Goal: Information Seeking & Learning: Understand process/instructions

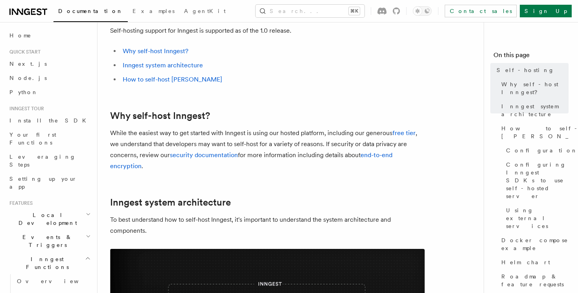
scroll to position [67, 0]
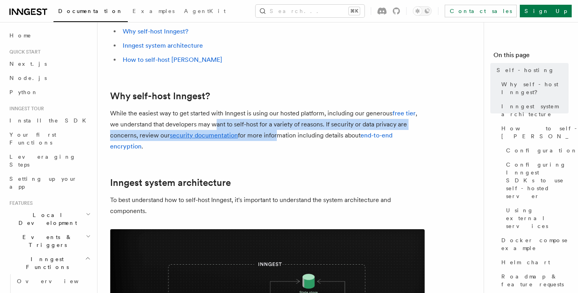
drag, startPoint x: 217, startPoint y: 123, endPoint x: 273, endPoint y: 129, distance: 56.6
click at [274, 130] on p "While the easiest way to get started with Inngest is using our hosted platform,…" at bounding box center [267, 130] width 315 height 44
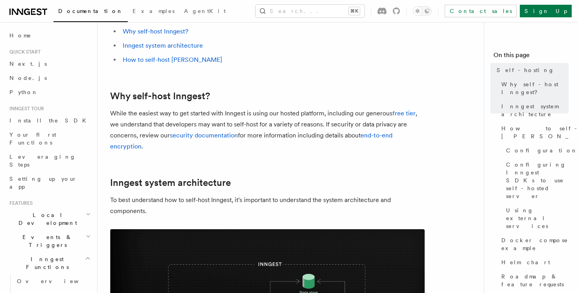
click at [300, 121] on p "While the easiest way to get started with Inngest is using our hosted platform,…" at bounding box center [267, 130] width 315 height 44
drag, startPoint x: 205, startPoint y: 128, endPoint x: 255, endPoint y: 127, distance: 49.2
click at [255, 127] on p "While the easiest way to get started with Inngest is using our hosted platform,…" at bounding box center [267, 130] width 315 height 44
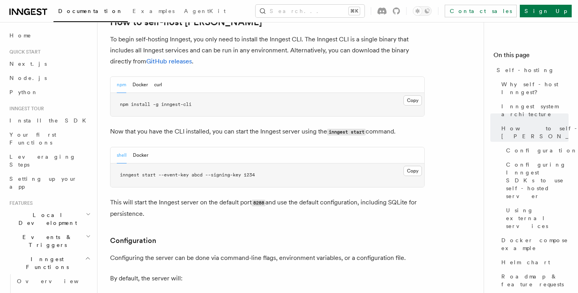
scroll to position [795, 0]
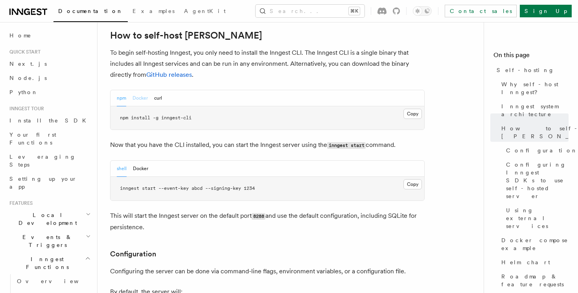
click at [138, 90] on button "Docker" at bounding box center [140, 98] width 15 height 16
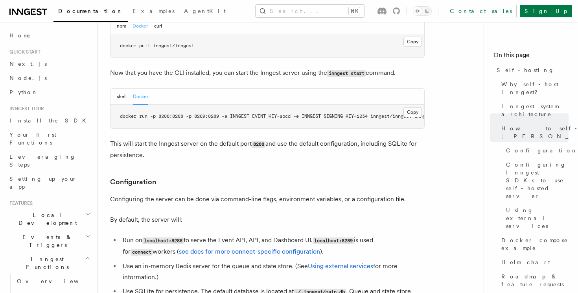
scroll to position [912, 0]
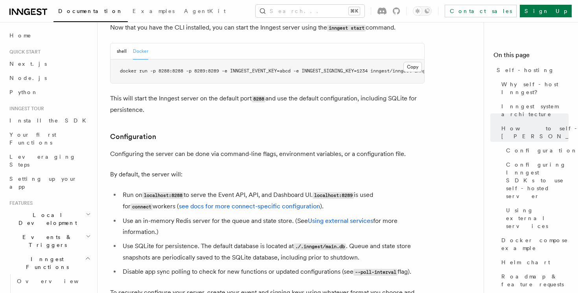
drag, startPoint x: 164, startPoint y: 80, endPoint x: 229, endPoint y: 83, distance: 65.4
click at [229, 93] on p "This will start the Inngest server on the default port 8288 and use the default…" at bounding box center [267, 104] width 315 height 22
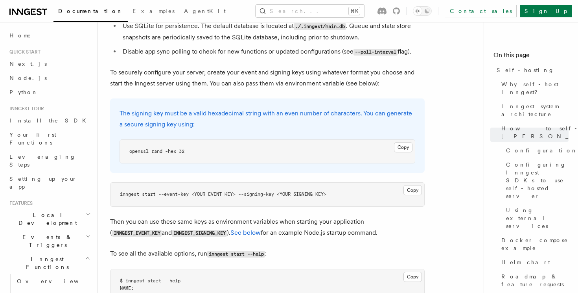
scroll to position [1159, 0]
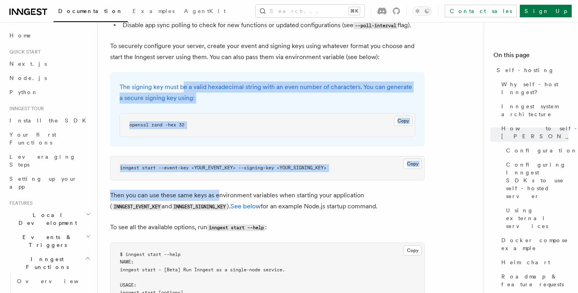
drag, startPoint x: 184, startPoint y: 65, endPoint x: 217, endPoint y: 177, distance: 117.5
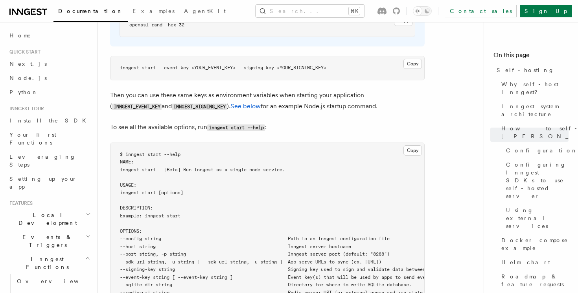
click at [217, 177] on pre "$ inngest start --help NAME: inngest start - [Beta] Run Inngest as a single-nod…" at bounding box center [268, 289] width 314 height 292
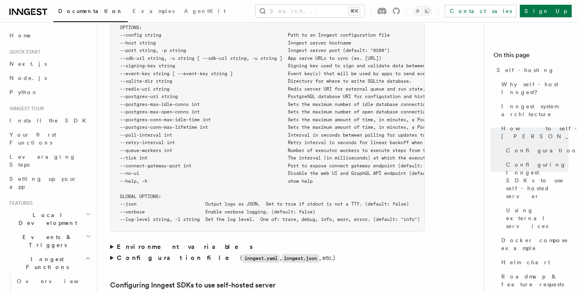
scroll to position [1569, 0]
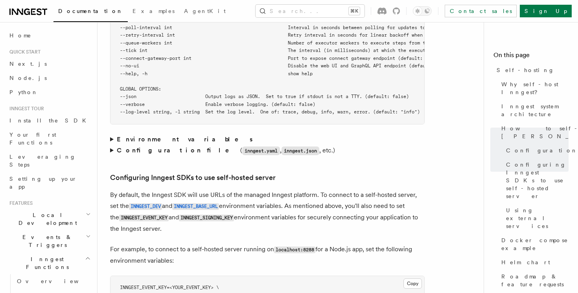
click at [159, 135] on strong "Environment variables" at bounding box center [185, 138] width 137 height 7
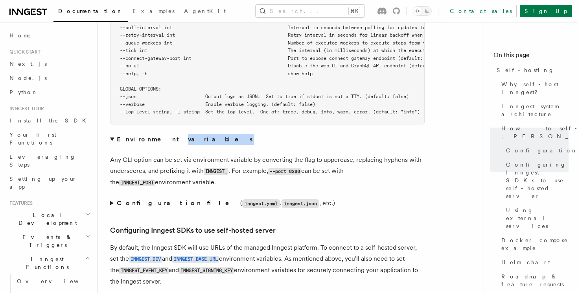
click at [159, 135] on strong "Environment variables" at bounding box center [185, 138] width 137 height 7
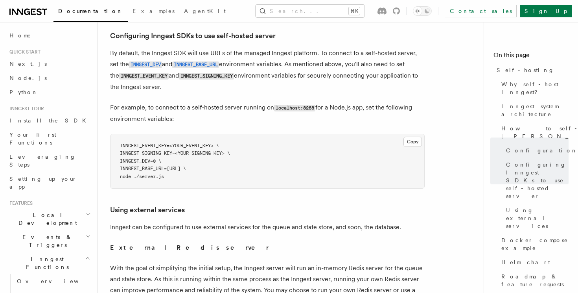
click at [152, 171] on article "Platform Deployment Self-hosting Self-hosting support for Inngest is supported …" at bounding box center [293, 5] width 367 height 3363
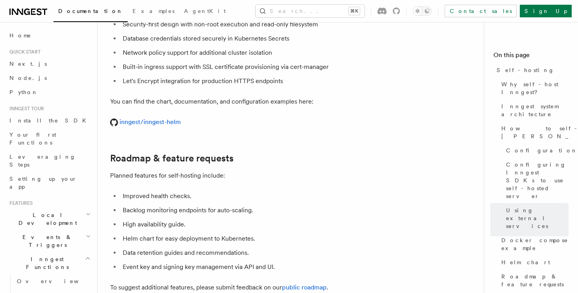
scroll to position [3086, 0]
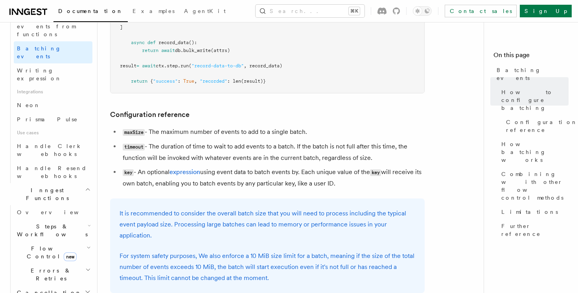
scroll to position [312, 0]
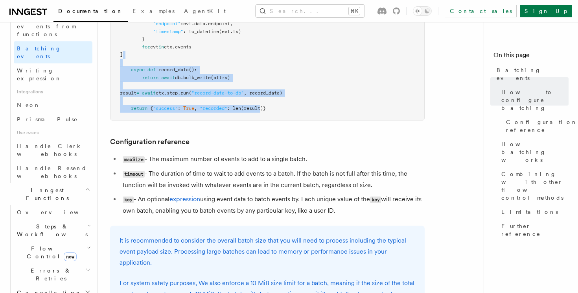
drag, startPoint x: 161, startPoint y: 57, endPoint x: 265, endPoint y: 110, distance: 116.5
click at [264, 109] on pre "@inngest_client . create_function ( fn_id = "record-api-calls" , trigger = inng…" at bounding box center [268, 12] width 314 height 215
click at [265, 110] on span "(result)}" at bounding box center [253, 108] width 25 height 6
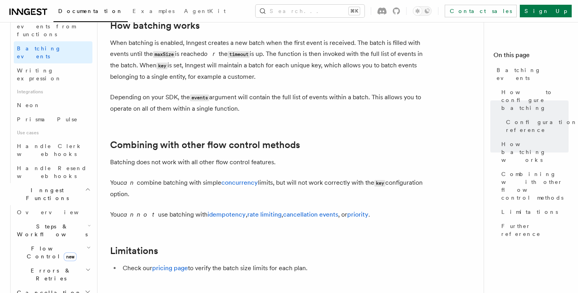
scroll to position [635, 0]
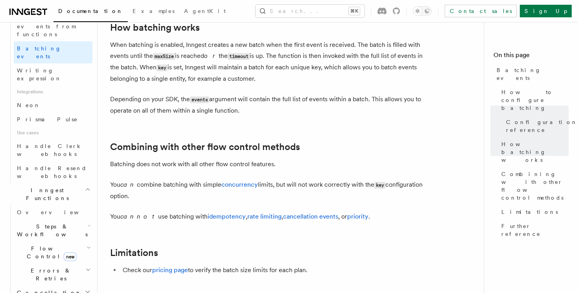
drag, startPoint x: 278, startPoint y: 74, endPoint x: 330, endPoint y: 123, distance: 71.0
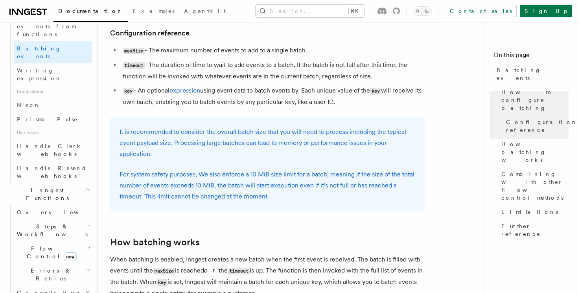
scroll to position [340, 0]
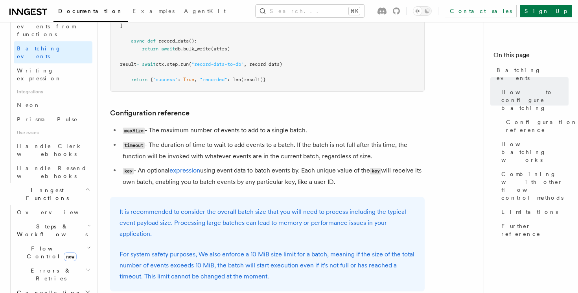
click at [88, 266] on icon "button" at bounding box center [88, 269] width 6 height 6
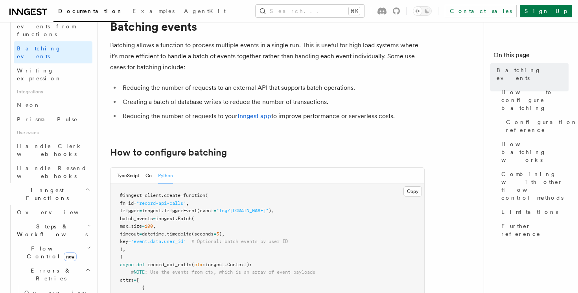
scroll to position [26, 0]
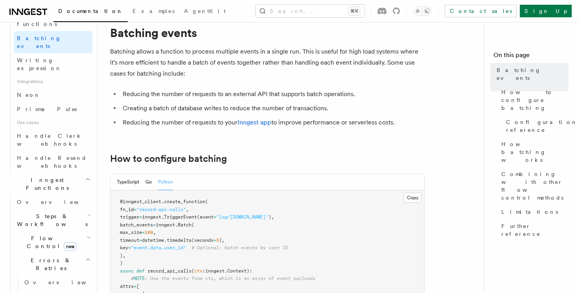
scroll to position [483, 0]
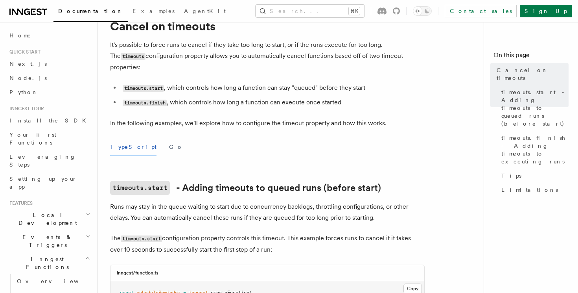
scroll to position [44, 0]
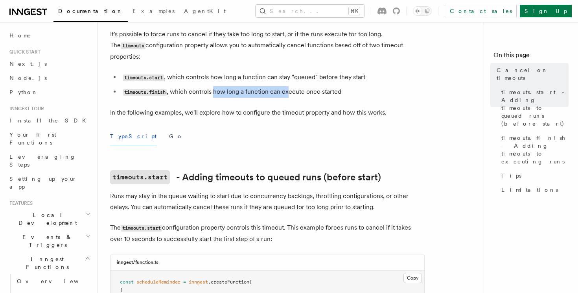
drag, startPoint x: 214, startPoint y: 85, endPoint x: 303, endPoint y: 85, distance: 89.3
click at [299, 86] on li "timeouts.finish , which controls how long a function can execute once started" at bounding box center [272, 91] width 304 height 11
click at [303, 86] on li "timeouts.finish , which controls how long a function can execute once started" at bounding box center [272, 91] width 304 height 11
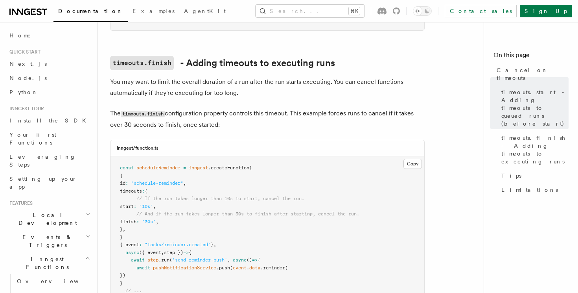
scroll to position [423, 0]
drag, startPoint x: 164, startPoint y: 66, endPoint x: 226, endPoint y: 74, distance: 62.7
click at [226, 76] on p "You may want to limit the overall duration of a run after the run starts execut…" at bounding box center [267, 87] width 315 height 22
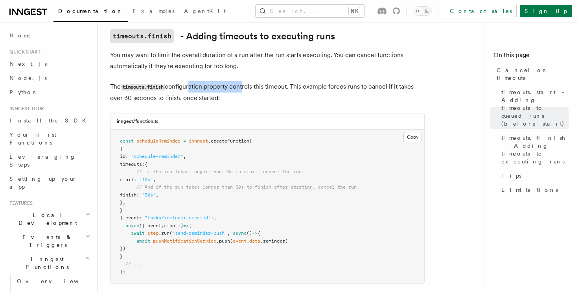
drag, startPoint x: 189, startPoint y: 71, endPoint x: 249, endPoint y: 73, distance: 60.6
click at [248, 81] on p "The timeouts.finish configuration property controls this timeout. This example …" at bounding box center [267, 92] width 315 height 22
click at [249, 81] on p "The timeouts.finish configuration property controls this timeout. This example …" at bounding box center [267, 92] width 315 height 22
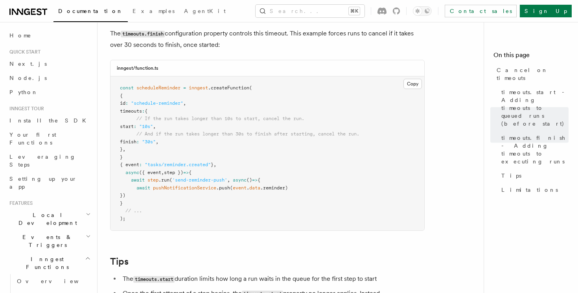
scroll to position [511, 0]
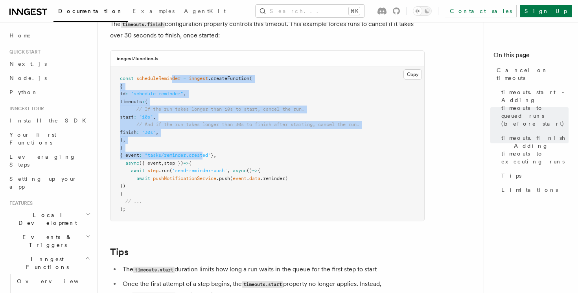
drag, startPoint x: 173, startPoint y: 65, endPoint x: 218, endPoint y: 161, distance: 106.3
click at [217, 158] on pre "const scheduleReminder = inngest .createFunction ( { id : "schedule-reminder" ,…" at bounding box center [268, 144] width 314 height 154
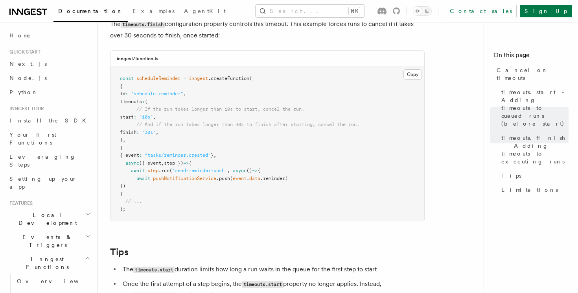
click at [218, 168] on span "'send-reminder-push'" at bounding box center [199, 171] width 55 height 6
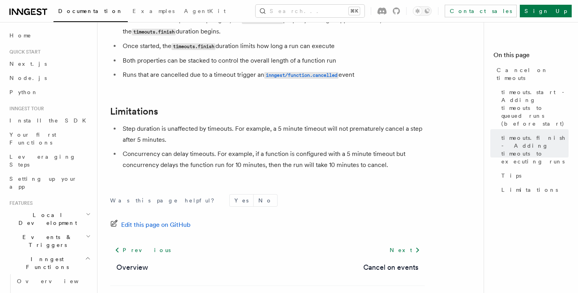
scroll to position [778, 0]
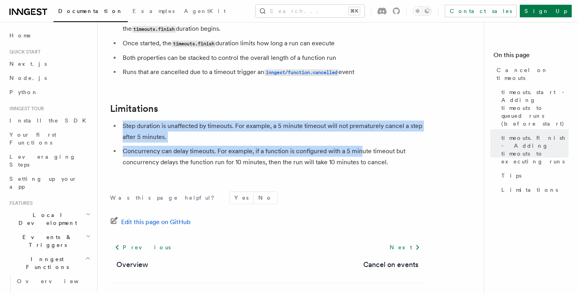
drag, startPoint x: 120, startPoint y: 121, endPoint x: 381, endPoint y: 142, distance: 262.0
click at [381, 142] on ul "Step duration is unaffected by timeouts. For example, a 5 minute timeout will n…" at bounding box center [267, 143] width 315 height 47
click at [381, 146] on li "Concurrency can delay timeouts. For example, if a function is configured with a…" at bounding box center [272, 157] width 304 height 22
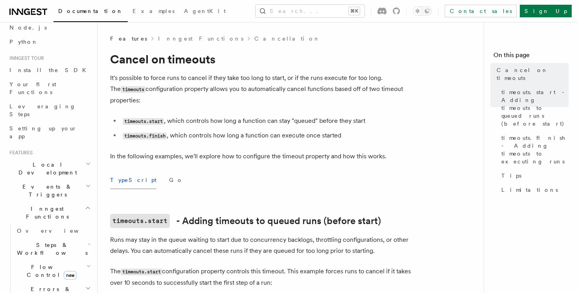
scroll to position [63, 0]
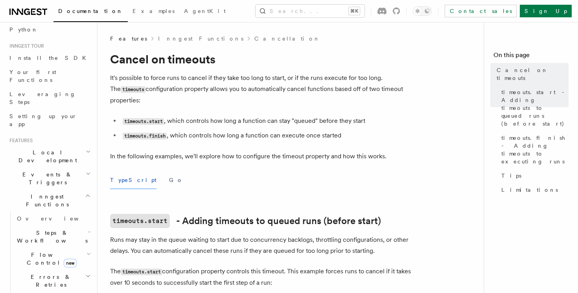
click at [87, 192] on icon "button" at bounding box center [88, 195] width 6 height 6
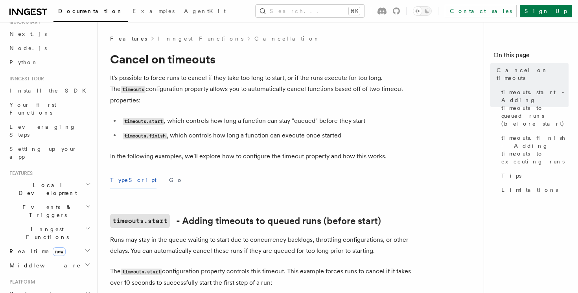
scroll to position [28, 0]
click at [88, 208] on icon "button" at bounding box center [88, 209] width 3 height 2
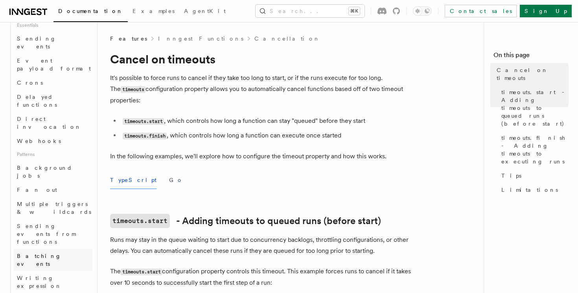
scroll to position [247, 0]
click at [65, 248] on link "Batching events" at bounding box center [53, 259] width 79 height 22
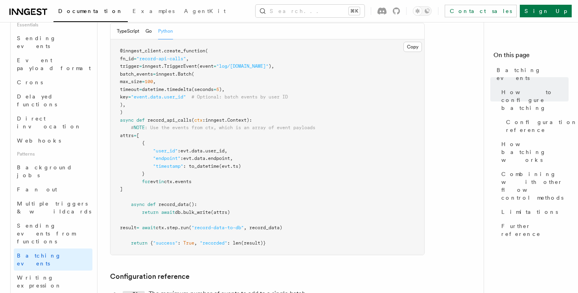
scroll to position [189, 0]
